Goal: Check status: Check status

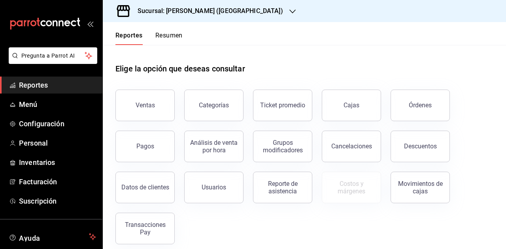
click at [228, 5] on div "Sucursal: [PERSON_NAME] ([GEOGRAPHIC_DATA])" at bounding box center [204, 11] width 190 height 22
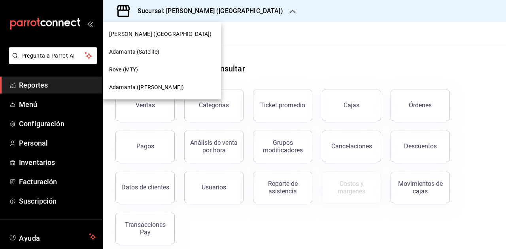
click at [175, 86] on div "Adamanta ([PERSON_NAME])" at bounding box center [162, 87] width 106 height 8
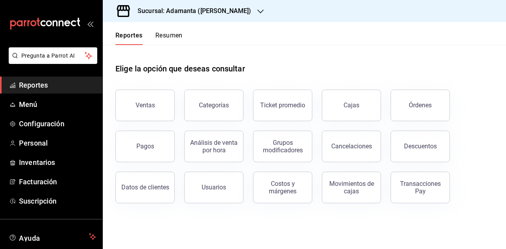
click at [212, 13] on h3 "Sucursal: Adamanta ([PERSON_NAME])" at bounding box center [191, 10] width 120 height 9
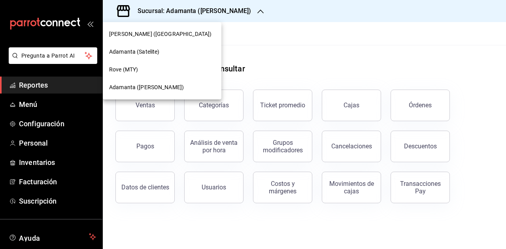
click at [187, 36] on div "[PERSON_NAME] ([GEOGRAPHIC_DATA])" at bounding box center [162, 34] width 106 height 8
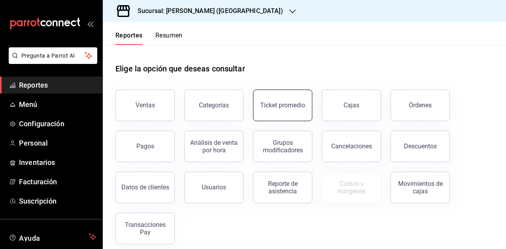
click at [284, 103] on div "Ticket promedio" at bounding box center [282, 106] width 45 height 8
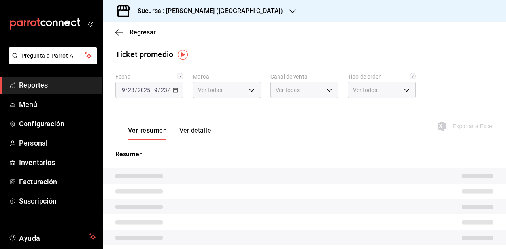
type input "2ee6e007-3c6c-4fd8-a4f4-c4c91d526d93"
type input "PARROT,UBER_EATS,RAPPI,DIDI_FOOD,ONLINE"
type input "ebc08dc6-259a-40de-9b45-501046fe8e17,66f47fcf-b63f-4ef5-8f63-20385d0aece1,EXTER…"
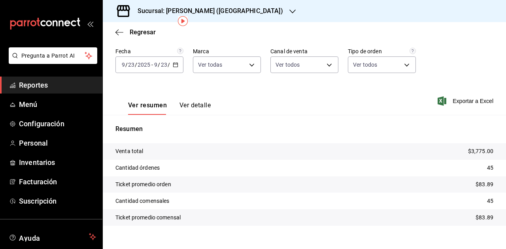
scroll to position [36, 0]
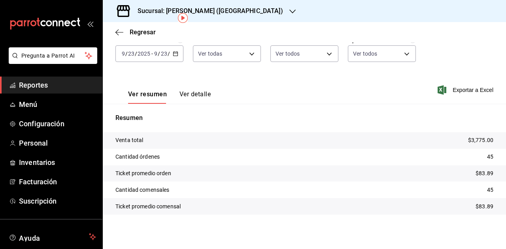
click at [177, 52] on div "[DATE] [DATE] - [DATE] [DATE]" at bounding box center [149, 53] width 68 height 17
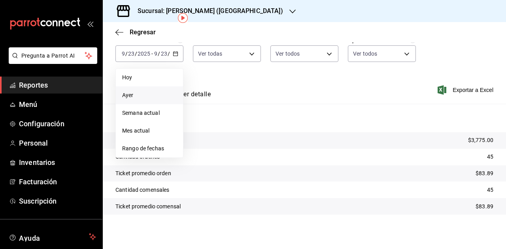
click at [144, 98] on span "Ayer" at bounding box center [149, 95] width 55 height 8
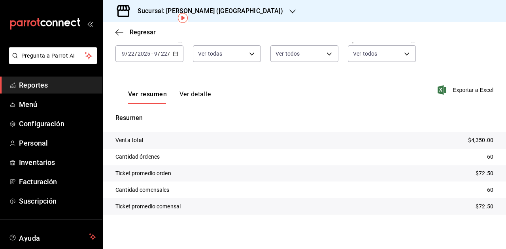
click at [168, 56] on span "/" at bounding box center [169, 54] width 2 height 6
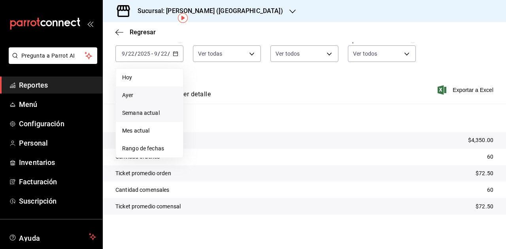
click at [154, 112] on span "Semana actual" at bounding box center [149, 113] width 55 height 8
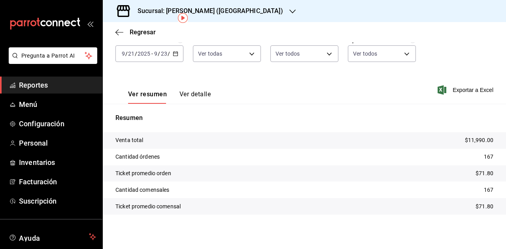
click at [175, 57] on div "[DATE] [DATE] - [DATE] [DATE]" at bounding box center [149, 53] width 68 height 17
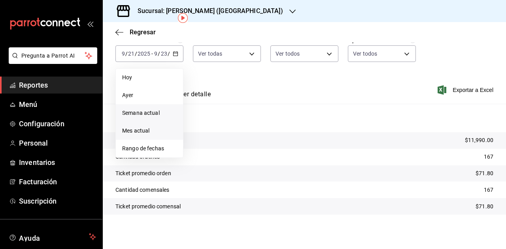
click at [152, 131] on span "Mes actual" at bounding box center [149, 131] width 55 height 8
